Goal: Check status

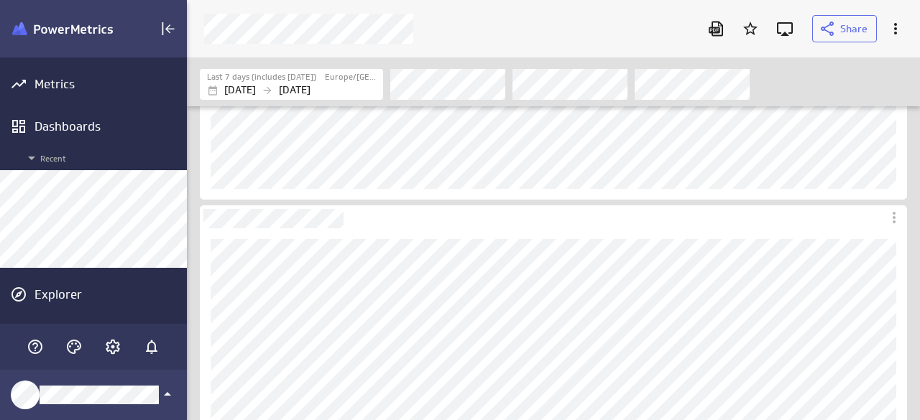
scroll to position [443, 755]
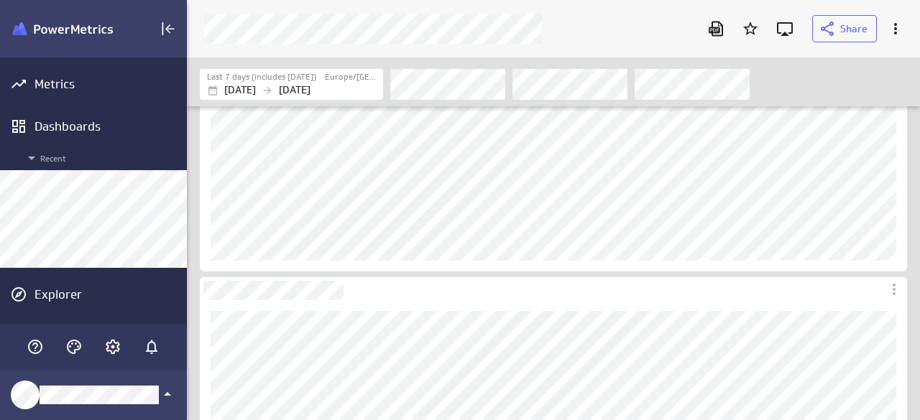
scroll to position [216, 0]
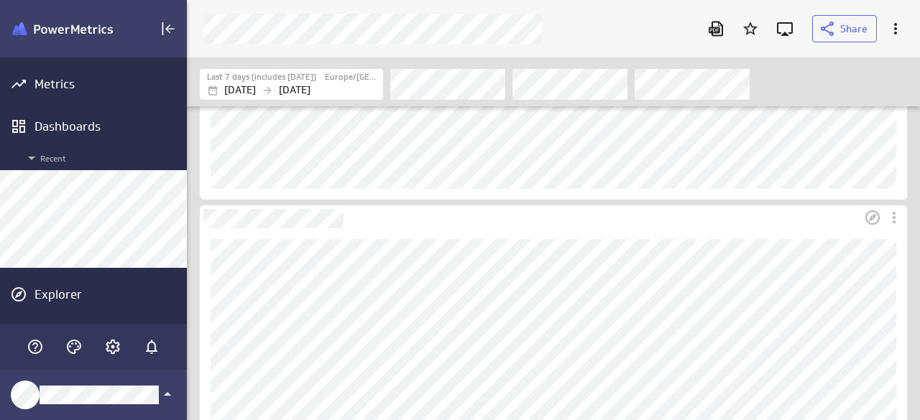
click at [814, 209] on div "Dashboard Widget" at bounding box center [531, 217] width 662 height 23
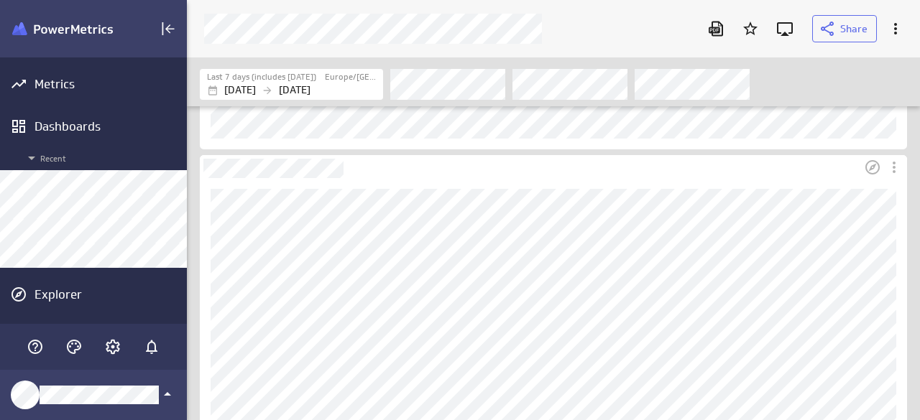
scroll to position [287, 0]
